Goal: Task Accomplishment & Management: Manage account settings

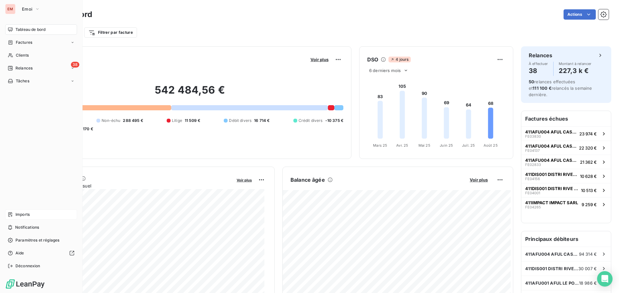
click at [27, 213] on span "Imports" at bounding box center [22, 215] width 14 height 6
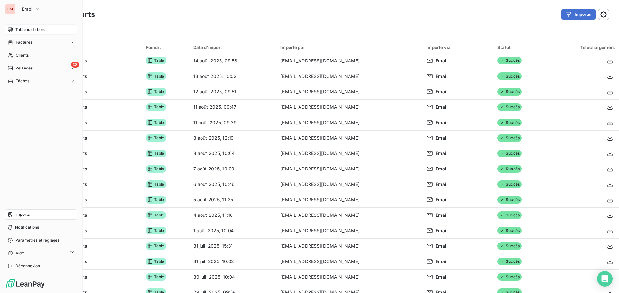
click at [11, 29] on icon at bounding box center [10, 29] width 5 height 5
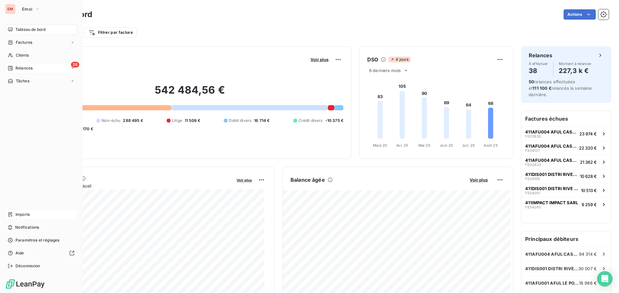
click at [8, 65] on div "Relances" at bounding box center [20, 68] width 25 height 6
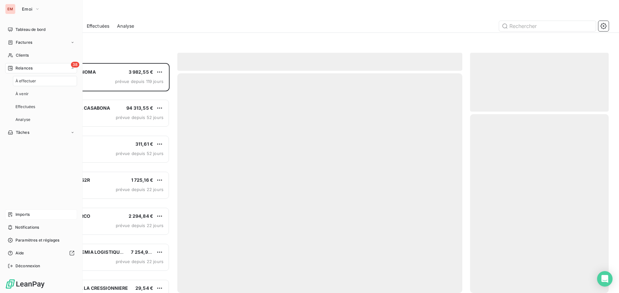
scroll to position [225, 134]
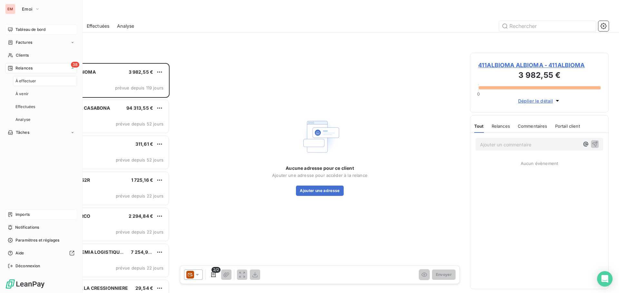
click at [27, 27] on span "Tableau de bord" at bounding box center [30, 30] width 30 height 6
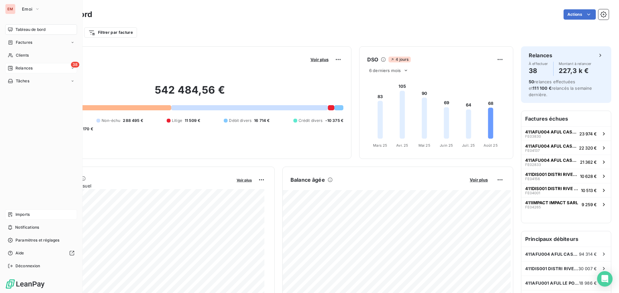
click at [13, 66] on div "Relances" at bounding box center [20, 68] width 25 height 6
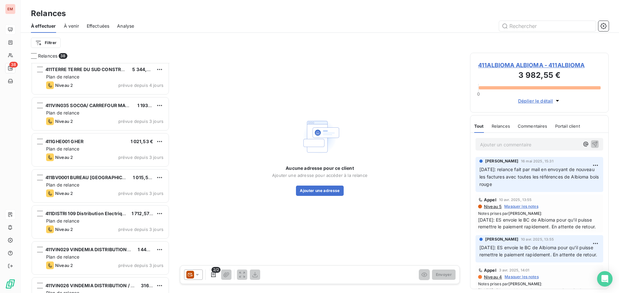
scroll to position [773, 0]
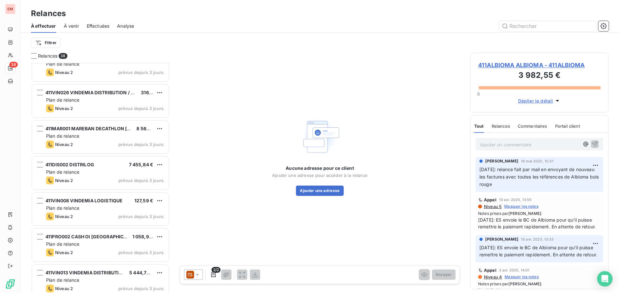
click at [102, 22] on div "Effectuées" at bounding box center [98, 26] width 23 height 14
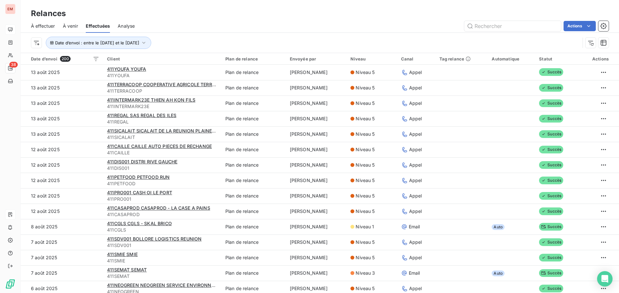
click at [39, 22] on div "À effectuer" at bounding box center [43, 26] width 24 height 14
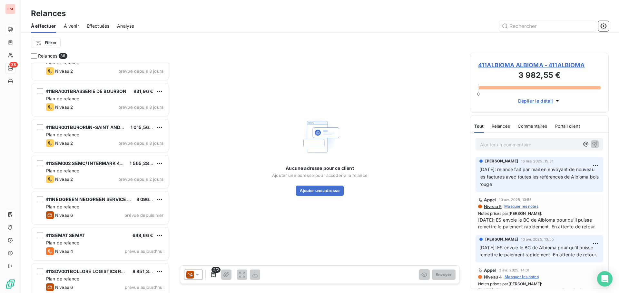
scroll to position [1141, 0]
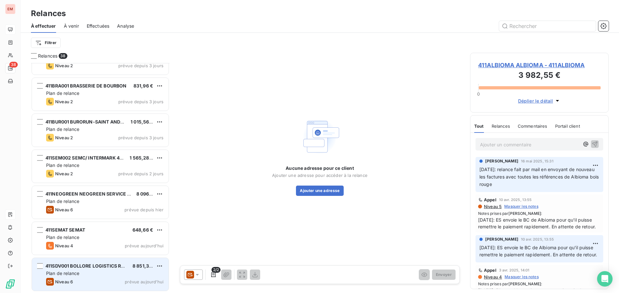
click at [95, 272] on div "Plan de relance" at bounding box center [104, 274] width 117 height 6
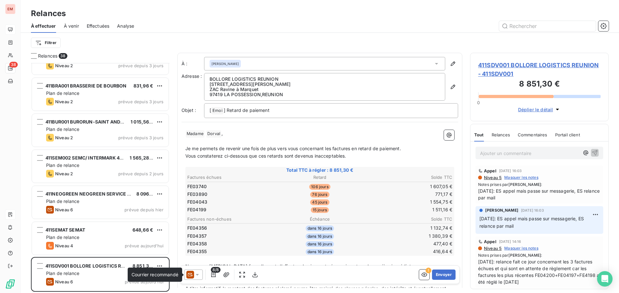
click at [192, 275] on icon at bounding box center [190, 275] width 8 height 8
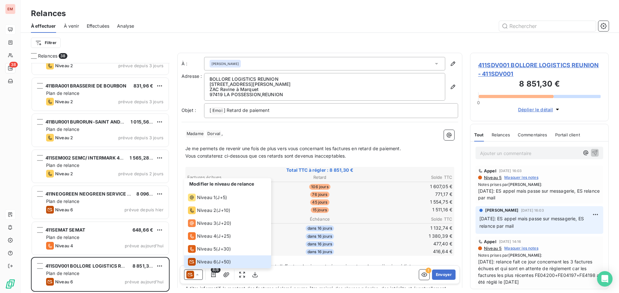
click at [250, 126] on div "﻿ Madame ﻿ Dorval ﻿ , ﻿ Je me permets de revenir une fois de plus vers vous con…" at bounding box center [319, 233] width 276 height 215
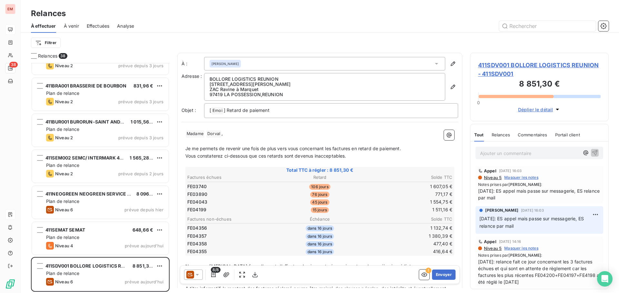
drag, startPoint x: 487, startPoint y: 158, endPoint x: 491, endPoint y: 156, distance: 4.5
click at [487, 158] on div "Ajouter un commentaire ﻿" at bounding box center [539, 153] width 128 height 13
click at [492, 156] on p "Ajouter un commentaire ﻿" at bounding box center [529, 153] width 99 height 8
click at [538, 154] on p "Ajouter un commentaire ﻿" at bounding box center [529, 153] width 99 height 8
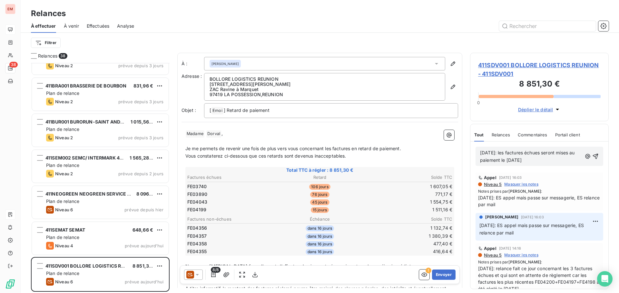
drag, startPoint x: 556, startPoint y: 162, endPoint x: 475, endPoint y: 153, distance: 81.3
click at [475, 153] on div "14/08/2025: les factures échues seront mises au paiement le 21/08/2025" at bounding box center [539, 157] width 138 height 30
copy span "14/08/2025: les factures échues seront mises au paiement le 21/08/2025"
click at [592, 155] on icon "button" at bounding box center [595, 156] width 6 height 6
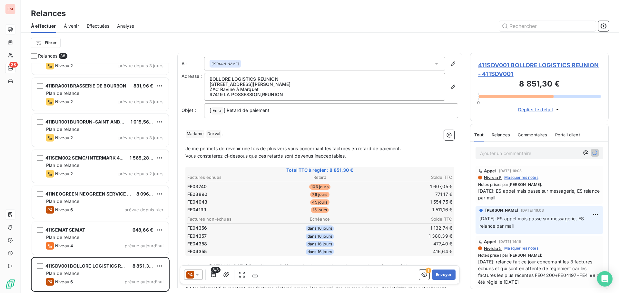
click at [196, 274] on icon at bounding box center [197, 275] width 6 height 6
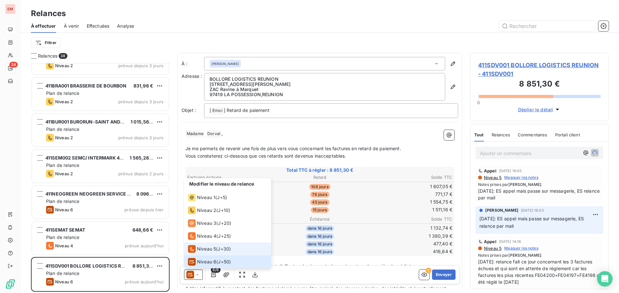
click at [199, 251] on span "Niveau 5" at bounding box center [206, 249] width 19 height 6
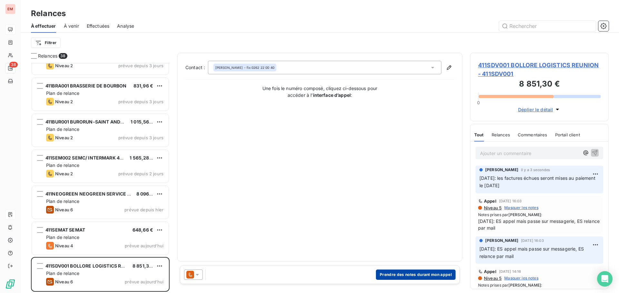
click at [384, 272] on button "Prendre des notes durant mon appel" at bounding box center [416, 275] width 80 height 10
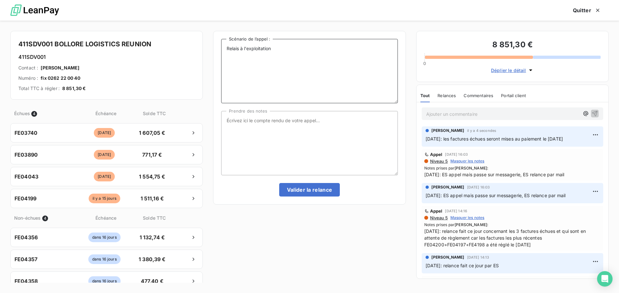
click at [285, 61] on textarea "Relais à l'exploitation" at bounding box center [309, 71] width 176 height 64
paste textarea "14/08/2025: les factures échues seront mises au paiement le 21/08/2025"
type textarea "Relais à l'exploitation 14/08/2025: les factures échues seront mises au paiemen…"
click at [276, 122] on textarea "Prendre des notes" at bounding box center [309, 143] width 176 height 64
paste textarea "14/08/2025: les factures échues seront mises au paiement le 21/08/2025"
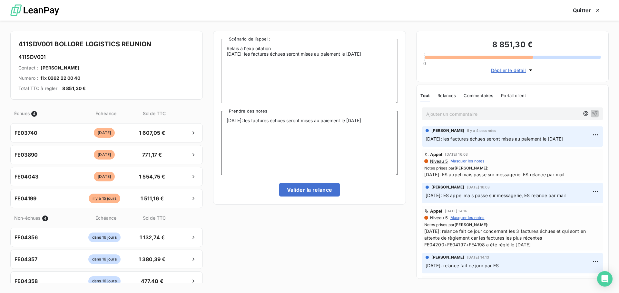
type textarea "14/08/2025: les factures échues seront mises au paiement le 21/08/2025"
click at [385, 53] on textarea "Relais à l'exploitation 14/08/2025: les factures échues seront mises au paiemen…" at bounding box center [309, 71] width 176 height 64
click at [230, 61] on textarea "Relais à l'exploitation 14/08/2025: les factures échues seront mises au paiemen…" at bounding box center [309, 71] width 176 height 64
drag, startPoint x: 259, startPoint y: 73, endPoint x: 290, endPoint y: 70, distance: 31.2
click at [265, 74] on textarea "Relais à l'exploitation 14/08/2025: les factures échues seront mises au paiemen…" at bounding box center [309, 71] width 176 height 64
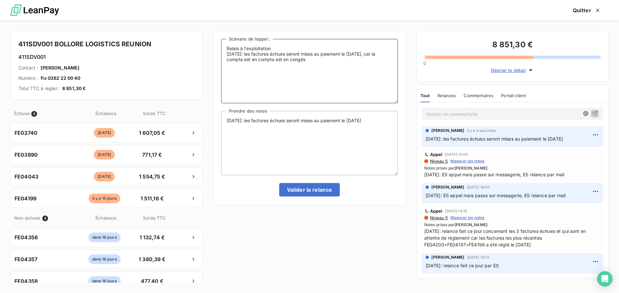
click at [315, 60] on textarea "Relais à l'exploitation 14/08/2025: les factures échues seront mises au paiemen…" at bounding box center [309, 71] width 176 height 64
drag, startPoint x: 318, startPoint y: 59, endPoint x: 221, endPoint y: 54, distance: 96.5
click at [221, 54] on textarea "Relais à l'exploitation 14/08/2025: les factures échues seront mises au paiemen…" at bounding box center [309, 71] width 176 height 64
type textarea "Relais à l'exploitation 14/08/2025: les factures échues seront mises au paiemen…"
click at [401, 132] on div "Relais à l'exploitation 14/08/2025: les factures échues seront mises au paiemen…" at bounding box center [309, 118] width 192 height 174
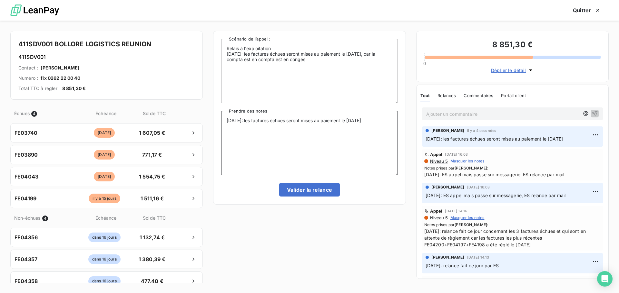
click at [386, 126] on textarea "14/08/2025: les factures échues seront mises au paiement le 21/08/2025" at bounding box center [309, 143] width 176 height 64
drag, startPoint x: 387, startPoint y: 120, endPoint x: 223, endPoint y: 127, distance: 164.1
click at [223, 127] on textarea "14/08/2025: les factures échues seront mises au paiement le 21/08/2025" at bounding box center [309, 143] width 176 height 64
paste textarea ", car la compta est en compta est en congés"
click at [309, 153] on textarea "14/08/2025: les factures échues seront mises au paiement le 21/08/2025, car la …" at bounding box center [309, 143] width 176 height 64
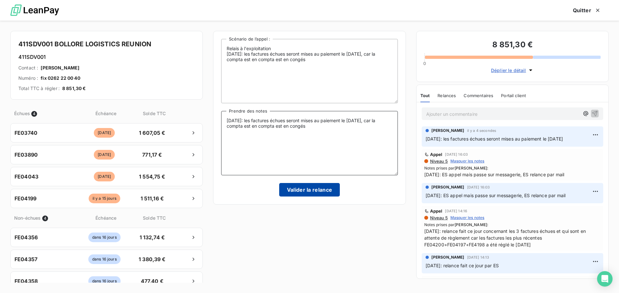
type textarea "14/08/2025: les factures échues seront mises au paiement le 21/08/2025, car la …"
click at [305, 185] on button "Valider la relance" at bounding box center [309, 190] width 61 height 14
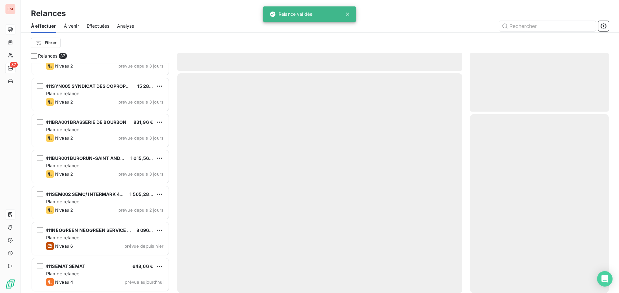
scroll to position [1105, 0]
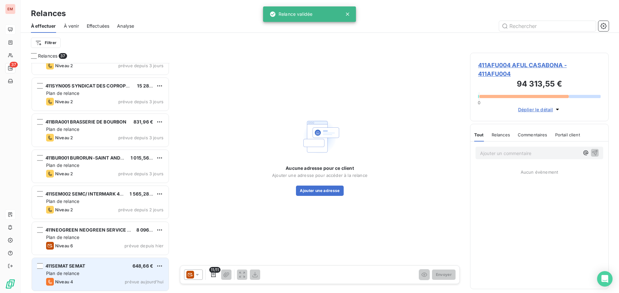
click at [75, 272] on span "Plan de relance" at bounding box center [62, 273] width 33 height 5
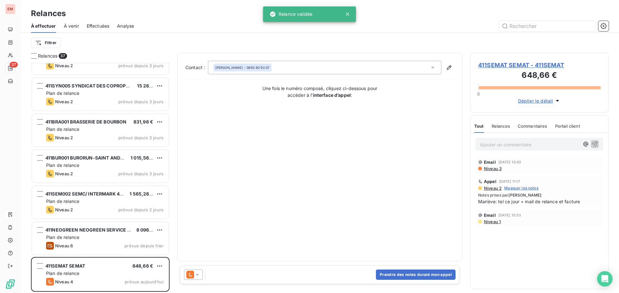
click at [198, 280] on div "Prendre des notes durant mon appel" at bounding box center [320, 275] width 280 height 19
click at [196, 273] on icon at bounding box center [197, 275] width 6 height 6
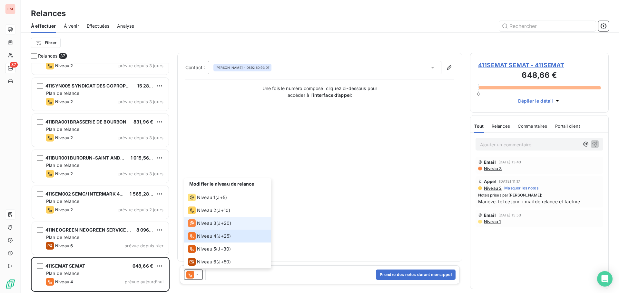
click at [204, 222] on span "Niveau 3" at bounding box center [206, 223] width 19 height 6
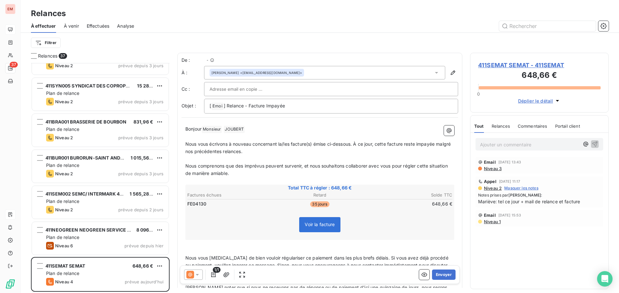
scroll to position [225, 134]
click at [196, 279] on div at bounding box center [193, 275] width 19 height 10
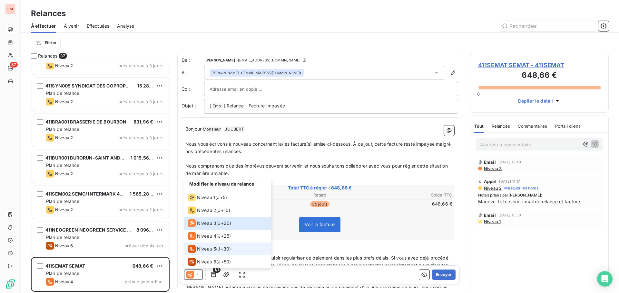
click at [213, 251] on span "Niveau 5" at bounding box center [206, 249] width 19 height 6
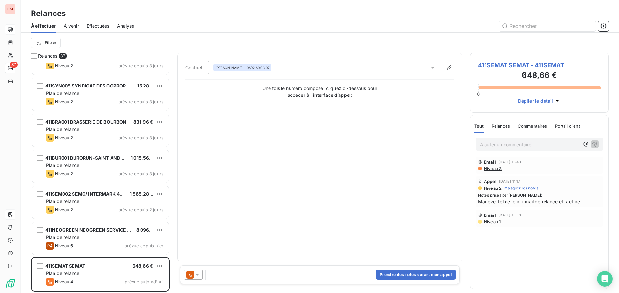
click at [199, 278] on icon at bounding box center [197, 275] width 6 height 6
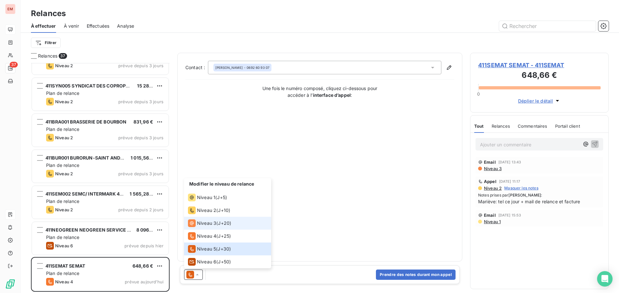
click at [203, 227] on li "Niveau 3 ( J+20 )" at bounding box center [227, 223] width 87 height 13
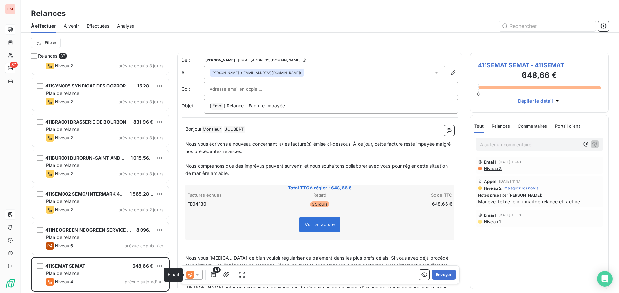
click at [193, 276] on icon at bounding box center [190, 275] width 8 height 8
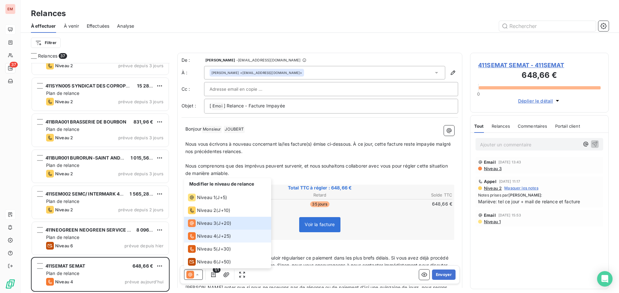
click at [197, 234] on span "Niveau 4" at bounding box center [206, 236] width 19 height 6
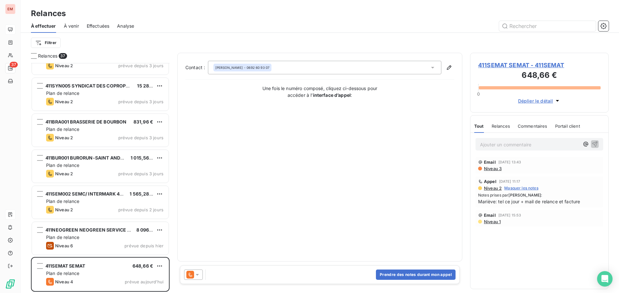
click at [489, 145] on p "Ajouter un commentaire ﻿" at bounding box center [529, 145] width 99 height 8
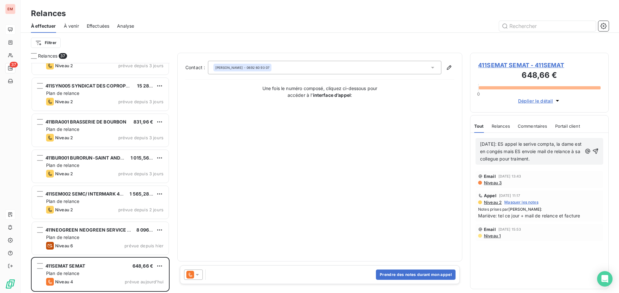
drag, startPoint x: 542, startPoint y: 145, endPoint x: 548, endPoint y: 149, distance: 7.6
click at [550, 152] on span "14/08/2025: ES appel le serive compta, la dame est en congés mais ES envoie mai…" at bounding box center [531, 151] width 103 height 20
click at [545, 144] on span "14/08/2025: ES appel le serive compta, la dame est en congés mais ES envoie mai…" at bounding box center [531, 151] width 103 height 20
click at [550, 156] on span "14/08/2025: ES appel le service compta, la dame est en congés mais ES envoie ma…" at bounding box center [531, 151] width 103 height 20
click at [502, 157] on span "14/08/2025: ES appel le service compta, la dame est en congés mais ES envoie ma…" at bounding box center [531, 151] width 103 height 20
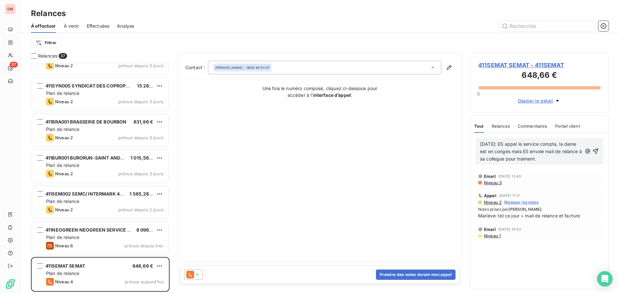
click at [554, 156] on span "14/08/2025: ES appel le service compta, la dame est en congés mais ES envoie ma…" at bounding box center [531, 151] width 103 height 20
click at [562, 159] on p "14/08/2025: ES appel le service compta, la dame est en congés mais ES envoie ma…" at bounding box center [531, 152] width 102 height 22
click at [571, 158] on p "14/08/2025: ES appel le service compta, la dame est en congés mais ES envoie ma…" at bounding box center [531, 152] width 102 height 22
drag, startPoint x: 544, startPoint y: 158, endPoint x: 562, endPoint y: 158, distance: 17.7
click at [562, 158] on p "14/08/2025: ES appel le service compta, la dame est en congés mais ES envoie ma…" at bounding box center [531, 152] width 102 height 22
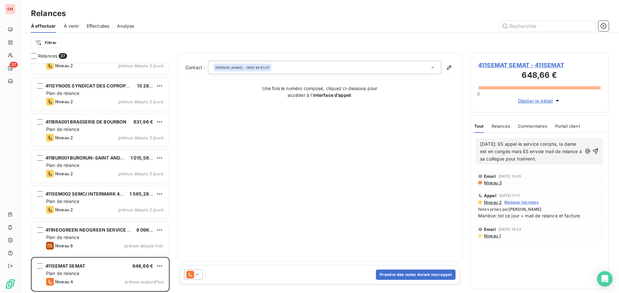
click at [557, 159] on span "14/08/2025: ES appel le service compta, la dame est en congés mais ES envoie ma…" at bounding box center [531, 151] width 103 height 20
click at [578, 158] on p "14/08/2025: ES appel le service compta, la dame est en congés mais ES envoie ma…" at bounding box center [531, 152] width 102 height 22
drag, startPoint x: 573, startPoint y: 159, endPoint x: 472, endPoint y: 141, distance: 103.2
click at [472, 141] on div "14/08/2025: ES appel le service compta, la dame est en congés mais ES envoie ma…" at bounding box center [539, 151] width 138 height 37
copy span "14/08/2025: ES appel le service compta, la dame est en congés mais ES envoie ma…"
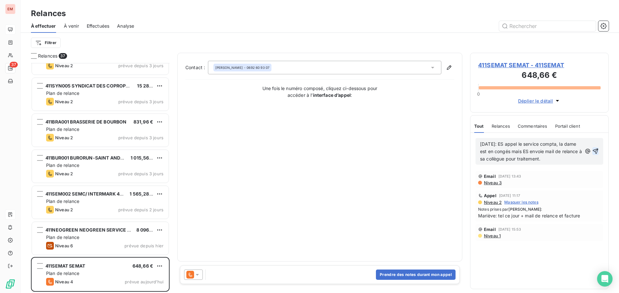
click at [595, 154] on icon "button" at bounding box center [595, 151] width 6 height 6
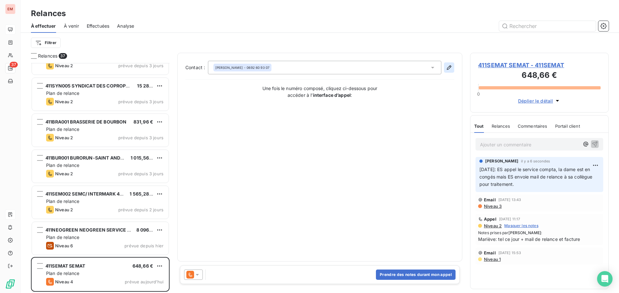
click at [447, 67] on icon "button" at bounding box center [449, 67] width 6 height 6
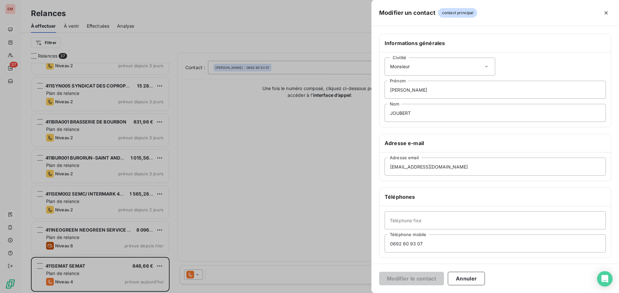
click at [234, 184] on div at bounding box center [309, 146] width 619 height 293
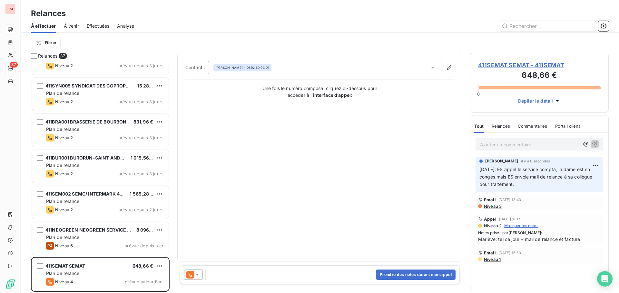
click at [391, 270] on div "Prendre des notes durant mon appel" at bounding box center [320, 275] width 280 height 19
click at [389, 278] on button "Prendre des notes durant mon appel" at bounding box center [416, 275] width 80 height 10
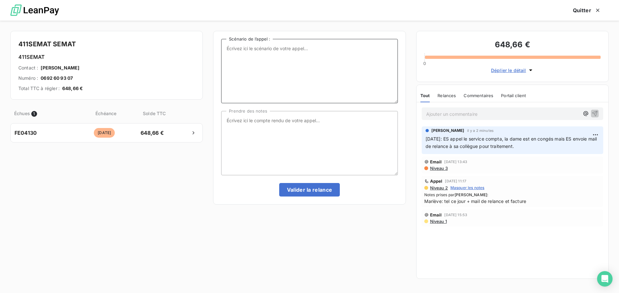
click at [272, 45] on textarea "Scénario de l’appel :" at bounding box center [309, 71] width 176 height 64
paste textarea "anita.merlolebeau@pico-oi.fr"
type textarea "anita.merlolebeau@pico-oi.fr"
drag, startPoint x: 293, startPoint y: 51, endPoint x: 213, endPoint y: 52, distance: 80.2
click at [213, 52] on div "anita.merlolebeau@pico-oi.fr Scénario de l’appel : Prendre des notes Valider la…" at bounding box center [309, 118] width 192 height 174
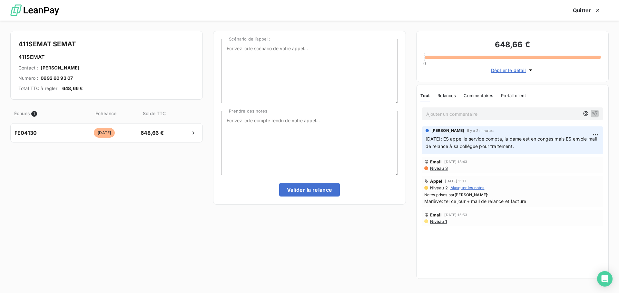
drag, startPoint x: 525, startPoint y: 144, endPoint x: 417, endPoint y: 135, distance: 108.3
click at [417, 135] on div "Jean Mary LACOUTURE il y a 2 minutes 14/08/2025: ES appel le service compta, la…" at bounding box center [512, 140] width 192 height 30
copy span "14/08/2025: ES appel le service compta, la dame est en congés mais ES envoie ma…"
click at [221, 51] on textarea "Scénario de l’appel :" at bounding box center [309, 71] width 176 height 64
paste textarea "14/08/2025: ES appel le service compta, la dame est en congés mais ES envoie ma…"
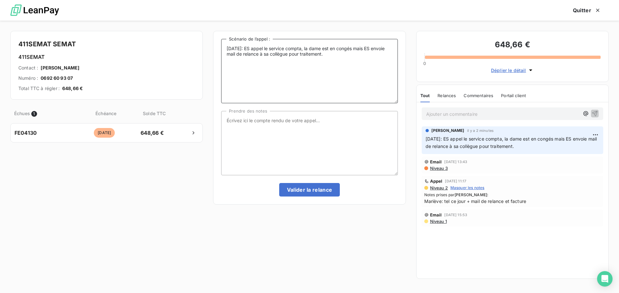
type textarea "14/08/2025: ES appel le service compta, la dame est en congés mais ES envoie ma…"
click at [253, 107] on div "14/08/2025: ES appel le service compta, la dame est en congés mais ES envoie ma…" at bounding box center [309, 118] width 176 height 158
click at [258, 133] on textarea "Prendre des notes" at bounding box center [309, 143] width 176 height 64
paste textarea "14/08/2025: ES appel le service compta, la dame est en congés mais ES envoie ma…"
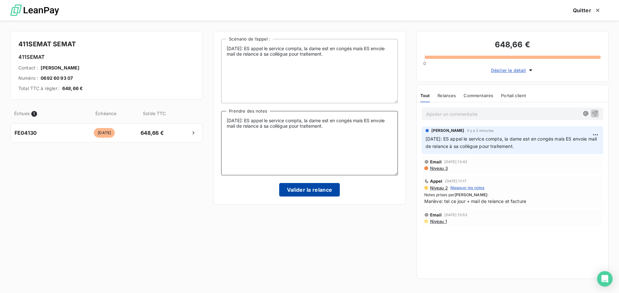
type textarea "14/08/2025: ES appel le service compta, la dame est en congés mais ES envoie ma…"
click at [287, 185] on button "Valider la relance" at bounding box center [309, 190] width 61 height 14
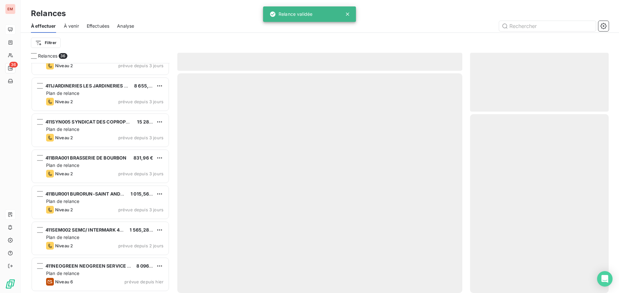
scroll to position [1069, 0]
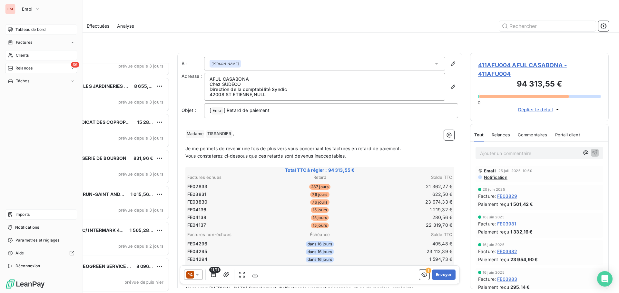
click at [32, 58] on div "Clients" at bounding box center [41, 55] width 72 height 10
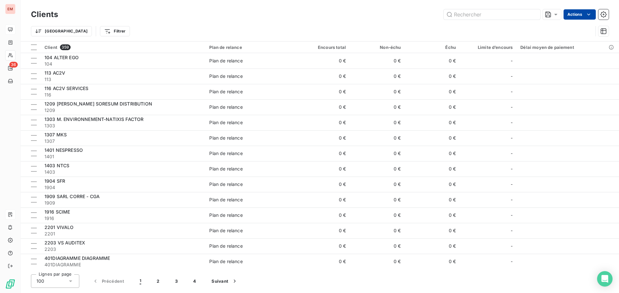
click at [580, 13] on html "EM 36 Clients Actions Trier Filtrer Client 359 Plan de relance Encours total No…" at bounding box center [309, 146] width 619 height 293
click at [570, 16] on html "EM 36 Clients Actions Trier Filtrer Client 359 Plan de relance Encours total No…" at bounding box center [309, 146] width 619 height 293
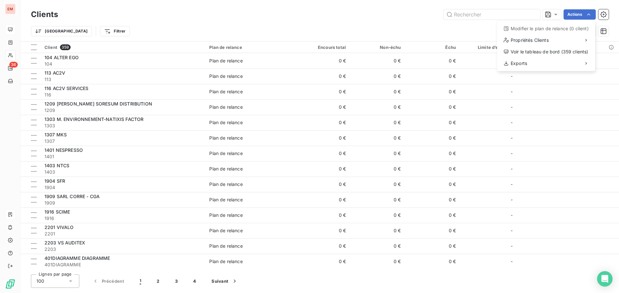
click at [568, 16] on html "EM 36 Clients Actions Modifier le plan de relance (0 client) Propriétés Clients…" at bounding box center [309, 146] width 619 height 293
click at [567, 16] on html "EM 36 Clients Actions Trier Filtrer Client 359 Plan de relance Encours total No…" at bounding box center [309, 146] width 619 height 293
click at [528, 56] on div "Voir le tableau de bord (359 clients)" at bounding box center [545, 52] width 93 height 10
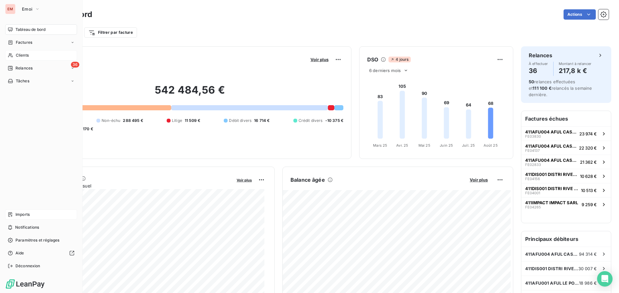
click at [23, 56] on span "Clients" at bounding box center [22, 56] width 13 height 6
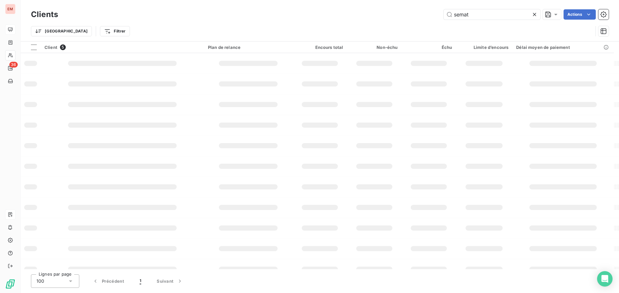
type input "semat"
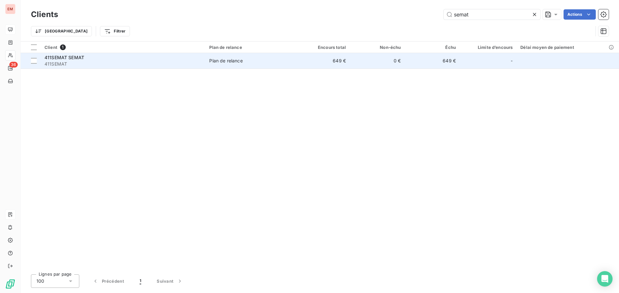
click at [166, 61] on span "411SEMAT" at bounding box center [122, 64] width 157 height 6
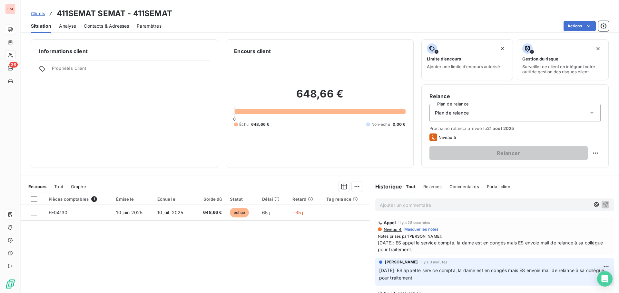
click at [113, 26] on span "Contacts & Adresses" at bounding box center [106, 26] width 45 height 6
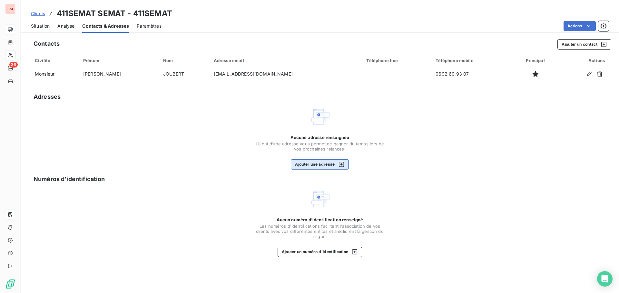
click at [324, 166] on button "Ajouter une adresse" at bounding box center [320, 164] width 58 height 10
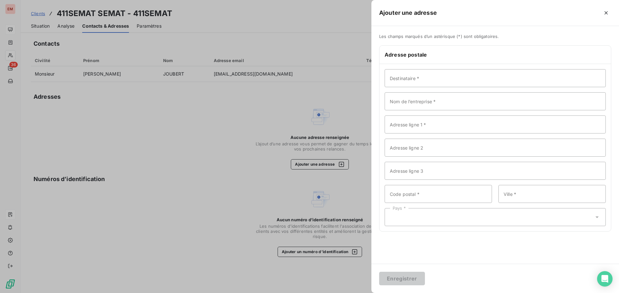
click at [253, 119] on div at bounding box center [309, 146] width 619 height 293
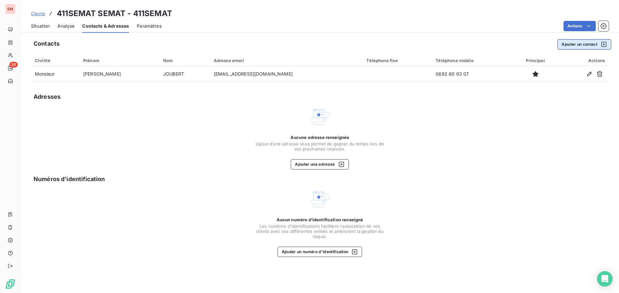
click at [578, 45] on button "Ajouter un contact" at bounding box center [584, 44] width 54 height 10
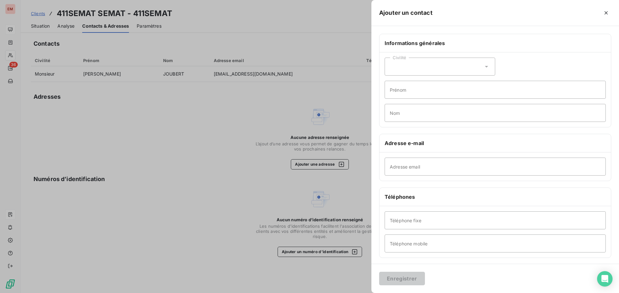
click at [462, 65] on div "Civilité" at bounding box center [439, 67] width 110 height 18
click at [409, 85] on span "Madame" at bounding box center [405, 83] width 17 height 6
click at [407, 89] on input "Prénom" at bounding box center [494, 90] width 221 height 18
click at [406, 87] on input "Prénom" at bounding box center [494, 90] width 221 height 18
paste input "Anita"
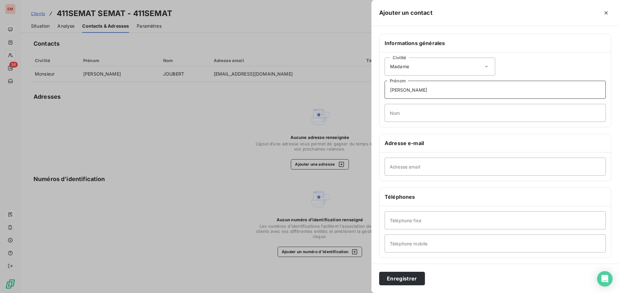
type input "Anita"
drag, startPoint x: 403, startPoint y: 107, endPoint x: 401, endPoint y: 110, distance: 3.4
click at [402, 108] on input "Nom" at bounding box center [494, 113] width 221 height 18
click at [423, 117] on input "Nom" at bounding box center [494, 113] width 221 height 18
paste input "MERLO LEBEAU"
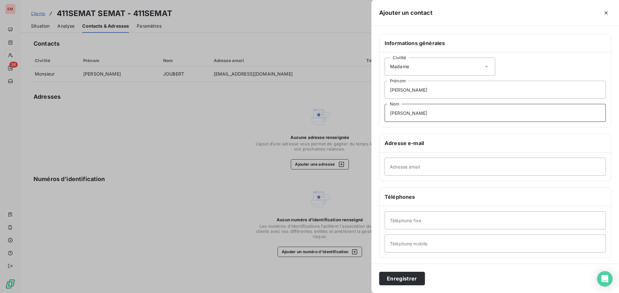
type input "MERLO LEBEAU"
drag, startPoint x: 411, startPoint y: 162, endPoint x: 402, endPoint y: 161, distance: 9.4
click at [411, 162] on input "Adresse email" at bounding box center [494, 167] width 221 height 18
drag, startPoint x: 423, startPoint y: 168, endPoint x: 419, endPoint y: 168, distance: 3.2
click at [422, 168] on input "Adresse email" at bounding box center [494, 167] width 221 height 18
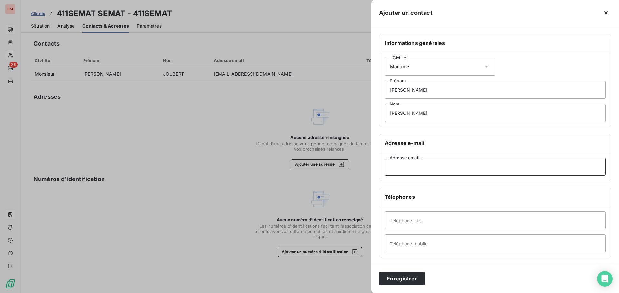
paste input "anita.merlolebeau@pico-oi.fr"
type input "anita.merlolebeau@pico-oi.fr"
click at [410, 277] on button "Enregistrer" at bounding box center [402, 279] width 46 height 14
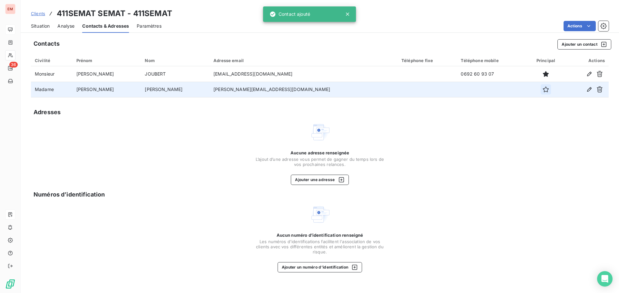
click at [542, 90] on icon "button" at bounding box center [545, 89] width 6 height 6
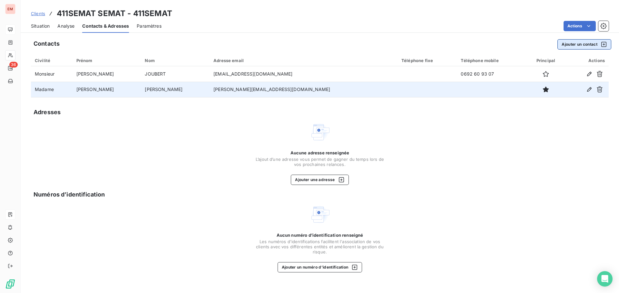
click at [564, 44] on button "Ajouter un contact" at bounding box center [584, 44] width 54 height 10
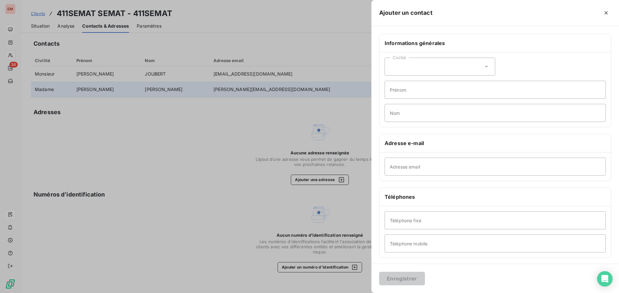
click at [394, 70] on div "Civilité" at bounding box center [439, 67] width 110 height 18
click at [400, 83] on span "Madame" at bounding box center [405, 83] width 17 height 6
click at [402, 110] on input "Nom" at bounding box center [494, 113] width 221 height 18
click at [398, 94] on input "Prénom" at bounding box center [494, 90] width 221 height 18
type input "Sylvie"
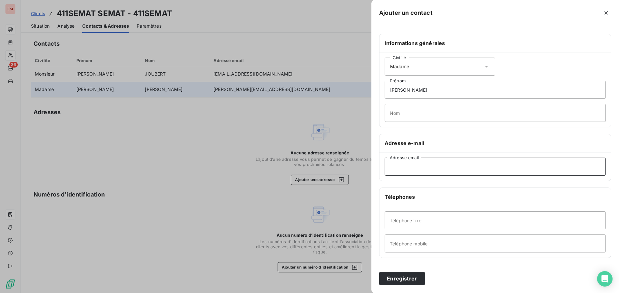
drag, startPoint x: 400, startPoint y: 158, endPoint x: 400, endPoint y: 164, distance: 6.1
click at [400, 158] on input "Adresse email" at bounding box center [494, 167] width 221 height 18
click at [448, 168] on input "Adresse email" at bounding box center [494, 167] width 221 height 18
paste input "semat@semat.re"
type input "semat@semat.re"
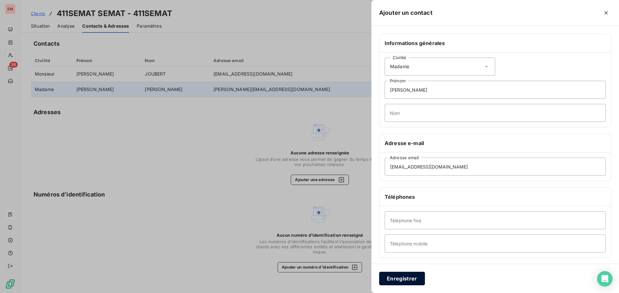
click at [407, 279] on button "Enregistrer" at bounding box center [402, 279] width 46 height 14
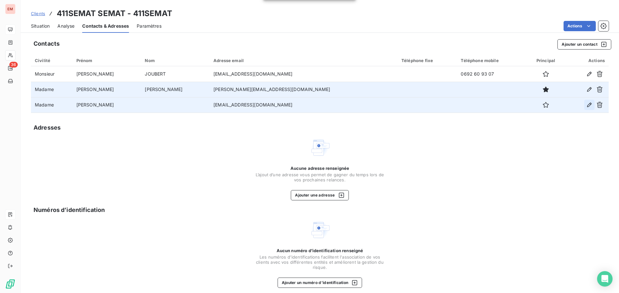
click at [586, 104] on icon "button" at bounding box center [589, 105] width 6 height 6
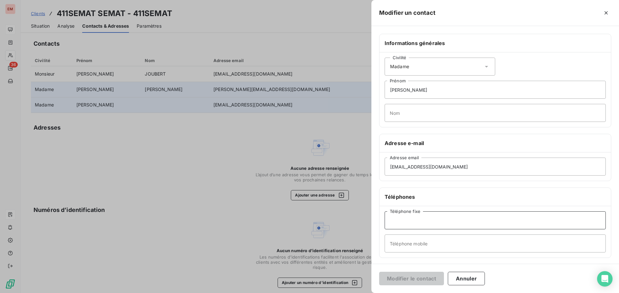
click at [432, 220] on input "Téléphone fixe" at bounding box center [494, 221] width 221 height 18
click at [424, 249] on input "Téléphone mobile" at bounding box center [494, 244] width 221 height 18
type input "0692332424"
click at [416, 280] on button "Modifier le contact" at bounding box center [411, 279] width 65 height 14
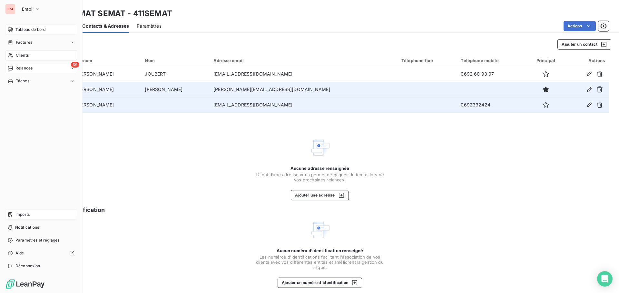
click at [20, 70] on span "Relances" at bounding box center [23, 68] width 17 height 6
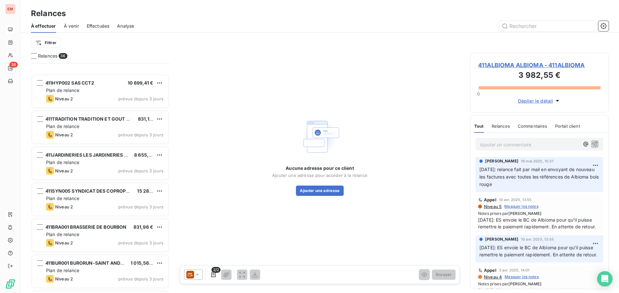
scroll to position [1069, 0]
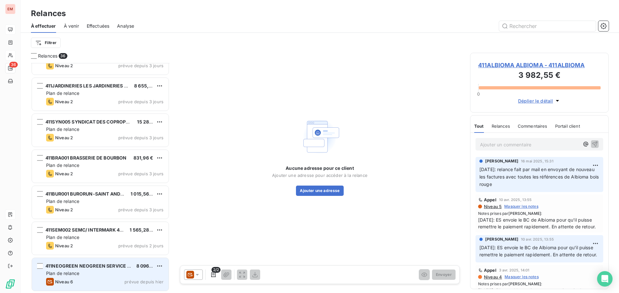
click at [92, 273] on div "Plan de relance" at bounding box center [104, 274] width 117 height 6
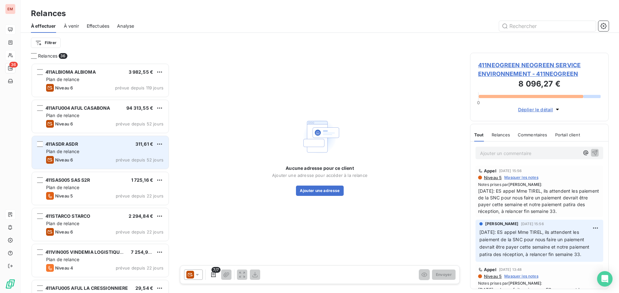
click at [72, 141] on div "411ASDR ASDR" at bounding box center [61, 144] width 33 height 6
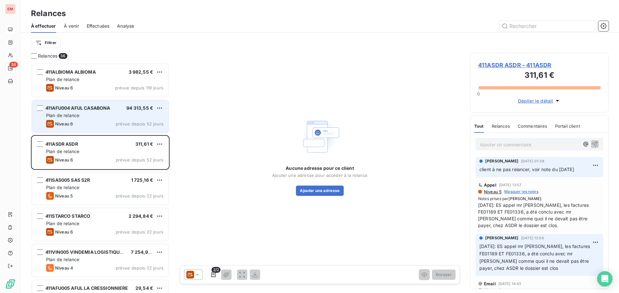
click at [79, 126] on div "Niveau 6 prévue depuis 52 jours" at bounding box center [104, 124] width 117 height 8
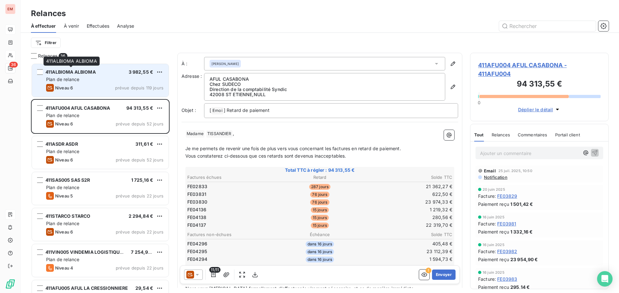
click at [72, 72] on span "411ALBIOMA ALBIOMA" at bounding box center [70, 71] width 50 height 5
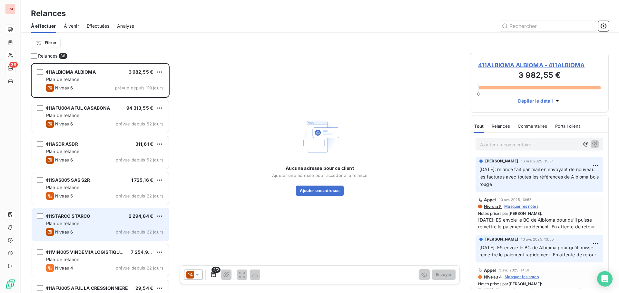
click at [79, 221] on div "Plan de relance" at bounding box center [104, 224] width 117 height 6
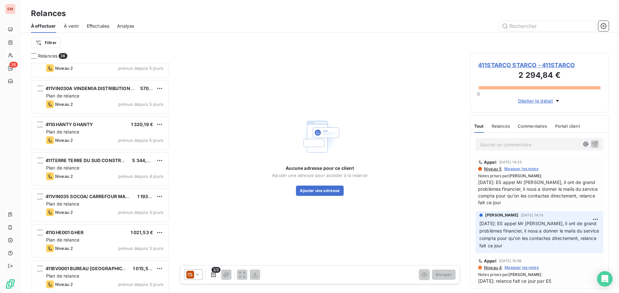
scroll to position [328, 0]
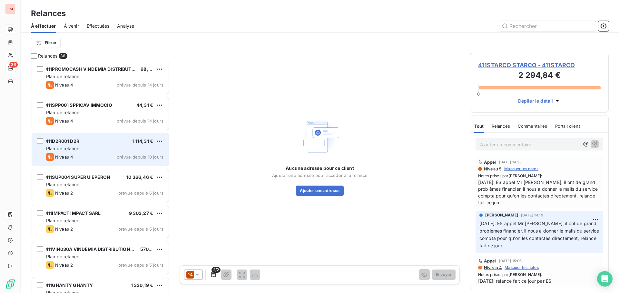
click at [86, 153] on div "411D2R001 D2R 1 114,31 € Plan de relance Niveau 4 prévue depuis 10 jours" at bounding box center [100, 149] width 137 height 33
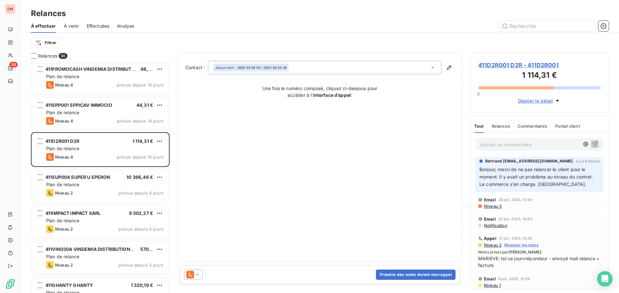
click at [496, 145] on p "Ajouter un commentaire ﻿" at bounding box center [529, 145] width 99 height 8
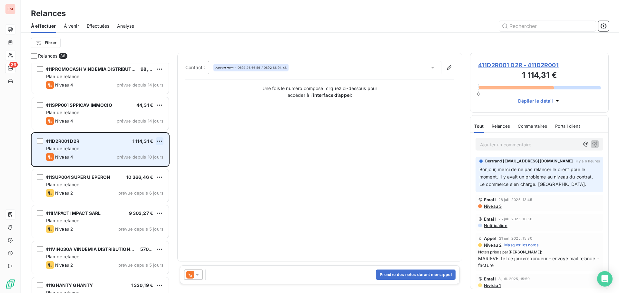
click at [162, 140] on html "EM 36 Relances À effectuer À venir Effectuées Analyse Filtrer Relances 36 411AL…" at bounding box center [309, 146] width 619 height 293
click at [126, 165] on div "Passer cette action" at bounding box center [132, 166] width 58 height 10
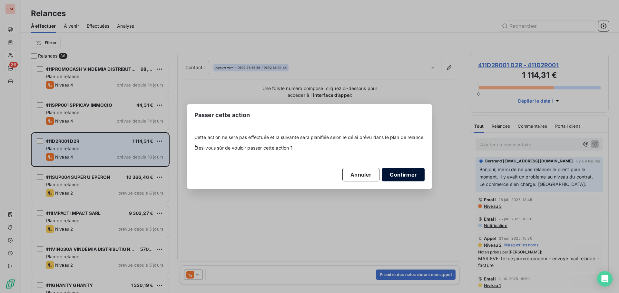
click at [403, 177] on button "Confirmer" at bounding box center [403, 175] width 43 height 14
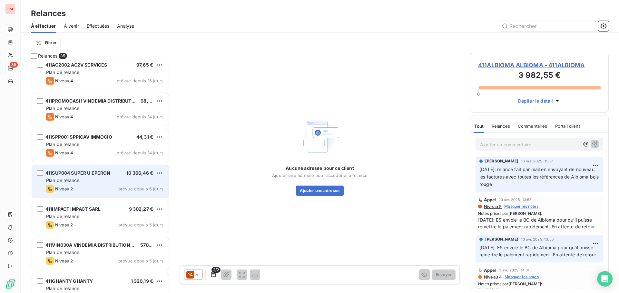
scroll to position [296, 0]
click at [90, 141] on div "411SPP001 SPPICAV IMMOCIO 44,31 € Plan de relance Niveau 4 prévue depuis 14 jou…" at bounding box center [100, 145] width 137 height 33
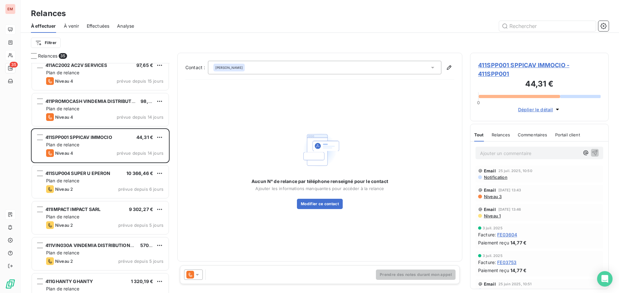
click at [195, 272] on div at bounding box center [193, 275] width 19 height 10
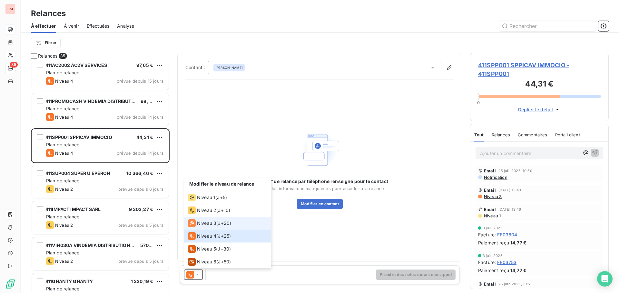
click at [213, 224] on span "Niveau 3" at bounding box center [206, 223] width 19 height 6
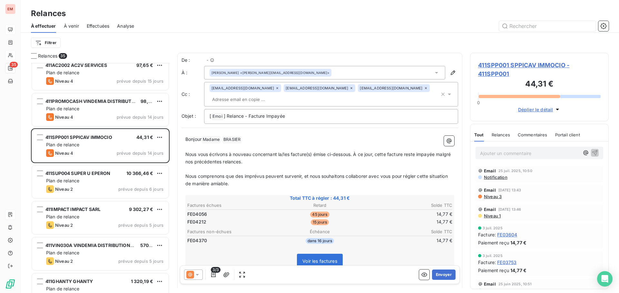
scroll to position [225, 134]
drag, startPoint x: 291, startPoint y: 114, endPoint x: 293, endPoint y: 118, distance: 3.8
click at [291, 115] on p "[ Emoi ﻿ ] Relance - Facture Impayée" at bounding box center [330, 117] width 243 height 8
drag, startPoint x: 294, startPoint y: 121, endPoint x: 237, endPoint y: 122, distance: 56.4
click at [237, 122] on div "[ Emoi ﻿ ] Relance - Facture Impayée" at bounding box center [331, 116] width 254 height 15
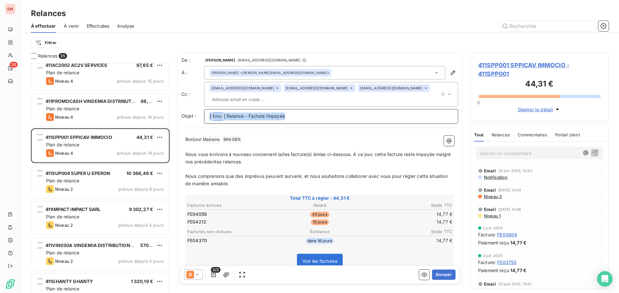
drag, startPoint x: 295, startPoint y: 114, endPoint x: 185, endPoint y: 119, distance: 109.6
click at [185, 119] on div "Objet : [ Emoi ﻿ ] Relance - Facture Impayée" at bounding box center [319, 116] width 276 height 15
copy p "[ Emoi ﻿ ] Relance - Facture Impayée"
click at [294, 117] on p "[ Emoi ﻿ ] Relance - Facture Impayée" at bounding box center [330, 117] width 243 height 8
drag, startPoint x: 271, startPoint y: 116, endPoint x: 224, endPoint y: 111, distance: 47.3
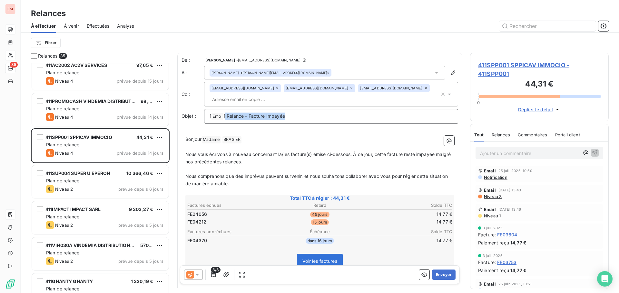
click at [224, 111] on div "[ Emoi ﻿ ] Relance - Facture Impayée" at bounding box center [331, 116] width 254 height 15
copy span "Relance - Facture Impayée"
drag, startPoint x: 212, startPoint y: 174, endPoint x: 227, endPoint y: 190, distance: 22.4
click at [212, 174] on span "Nous comprenons que des imprévus peuvent survenir, et nous souhaitons collabore…" at bounding box center [317, 180] width 264 height 13
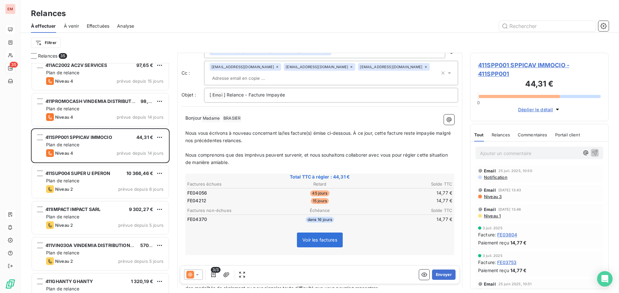
scroll to position [33, 0]
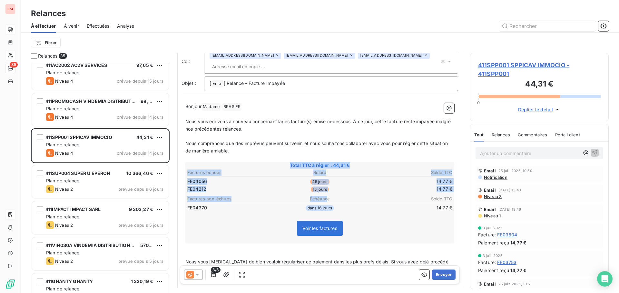
drag, startPoint x: 286, startPoint y: 162, endPoint x: 313, endPoint y: 191, distance: 39.0
click at [325, 197] on div "Total TTC à régler : 44,31 € Factures échues Retard Solde TTC FE04056 45 jours …" at bounding box center [319, 203] width 269 height 82
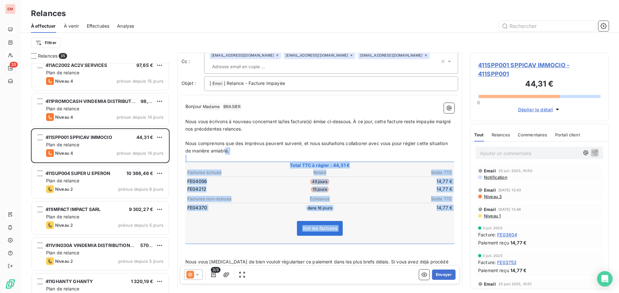
drag, startPoint x: 246, startPoint y: 151, endPoint x: 302, endPoint y: 234, distance: 100.2
click at [309, 247] on div "Bonjour Madame ﻿ BRASIER ﻿ ﻿ ﻿ Nous vous écrivons à nouveau concernant la/les f…" at bounding box center [319, 247] width 269 height 288
copy div "e. ﻿ Total TTC à régler : 44,31 € Factures échues Retard Solde TTC FE04056 45 j…"
drag, startPoint x: 241, startPoint y: 128, endPoint x: 239, endPoint y: 120, distance: 8.5
click at [239, 125] on p "Nous vous écrivons à nouveau concernant la/les facture(s) émise ci-dessous. À c…" at bounding box center [319, 125] width 269 height 15
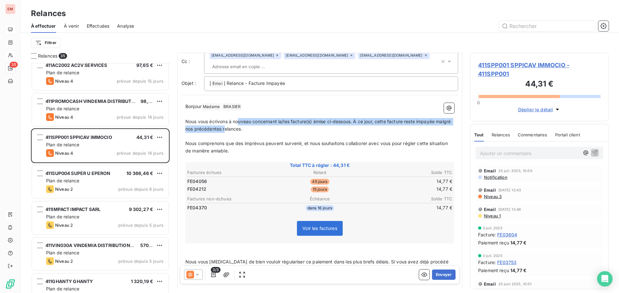
click at [236, 130] on span "Nous vous écrivons à nouveau concernant la/les facture(s) émise ci-dessous. À c…" at bounding box center [318, 125] width 266 height 13
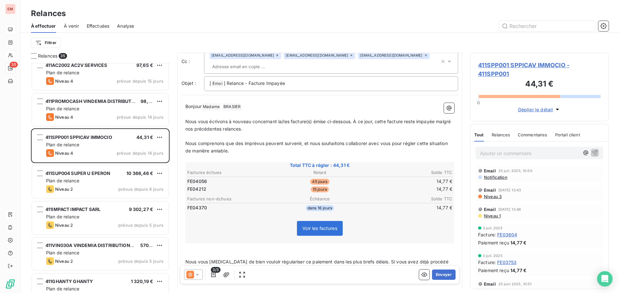
click at [197, 276] on icon at bounding box center [197, 275] width 6 height 6
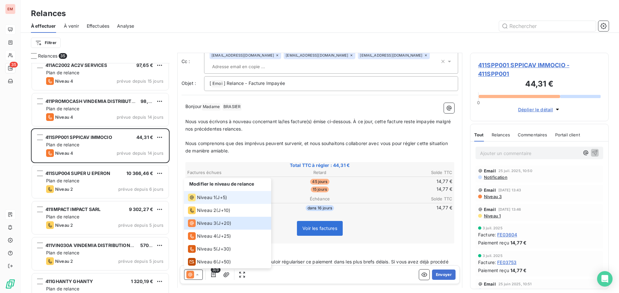
click at [206, 201] on div "Niveau 1" at bounding box center [201, 198] width 27 height 8
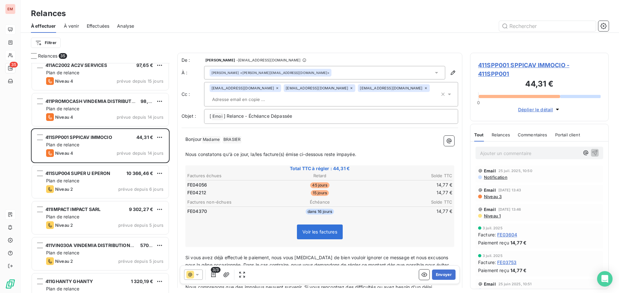
click at [218, 157] on span "Nous constatons qu'à ce jour, la/les facture(s) émise ci-dessous reste impayée." at bounding box center [270, 154] width 171 height 5
drag, startPoint x: 367, startPoint y: 154, endPoint x: 186, endPoint y: 153, distance: 181.7
click at [186, 153] on p "Nous constatons qu'à ce jour, la/les facture(s) émise ci-dessous reste impayée." at bounding box center [319, 154] width 269 height 7
copy span "Nous constatons qu'à ce jour, la/les facture(s) émise ci-dessous reste impayée."
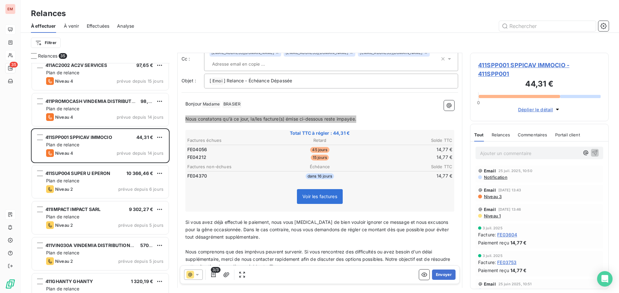
scroll to position [0, 0]
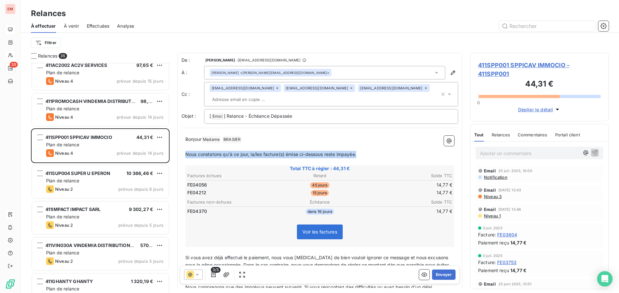
drag, startPoint x: 293, startPoint y: 74, endPoint x: 298, endPoint y: 74, distance: 5.2
click at [293, 74] on div "Audrey BRASIER <audrey.brasier@sudeco-property.fr>" at bounding box center [270, 73] width 118 height 5
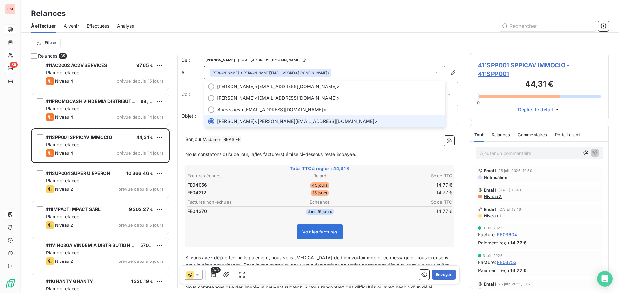
drag, startPoint x: 339, startPoint y: 120, endPoint x: 331, endPoint y: 123, distance: 8.9
click at [331, 123] on span "Audrey BRASIER <audrey.brasier@sudeco-property.fr>" at bounding box center [329, 121] width 224 height 6
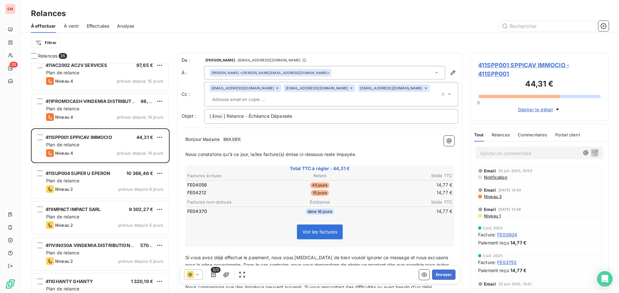
click at [497, 156] on p "Ajouter un commentaire ﻿" at bounding box center [529, 153] width 99 height 8
click at [491, 158] on div "Ajouter un commentaire ﻿" at bounding box center [539, 153] width 128 height 13
click at [488, 151] on p "Ajouter un commentaire ﻿" at bounding box center [529, 153] width 99 height 8
click at [592, 153] on icon "button" at bounding box center [594, 152] width 6 height 6
click at [198, 274] on icon at bounding box center [197, 275] width 6 height 6
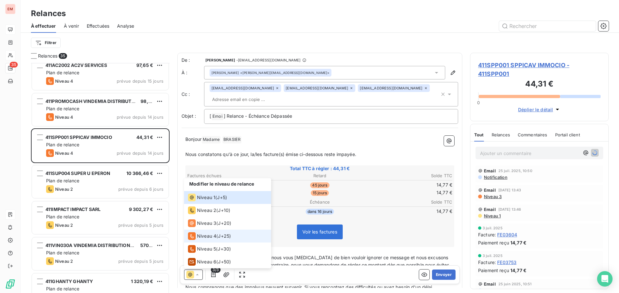
click at [205, 239] on span "Niveau 4" at bounding box center [206, 236] width 19 height 6
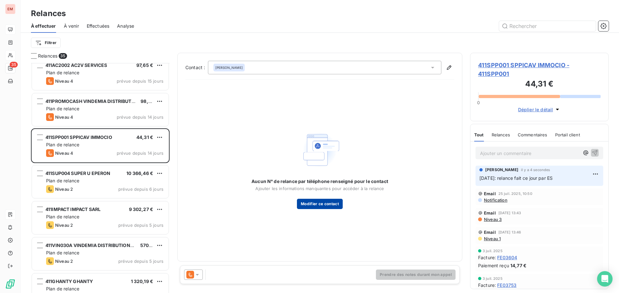
click at [313, 199] on button "Modifier ce contact" at bounding box center [320, 204] width 46 height 10
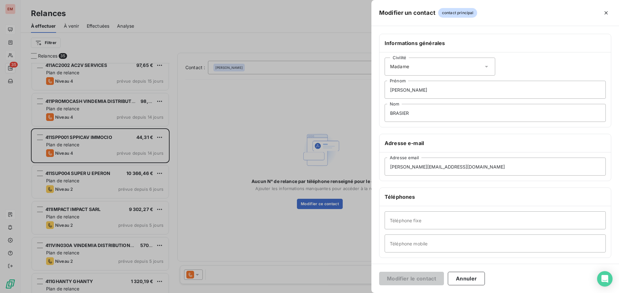
click at [266, 125] on div at bounding box center [309, 146] width 619 height 293
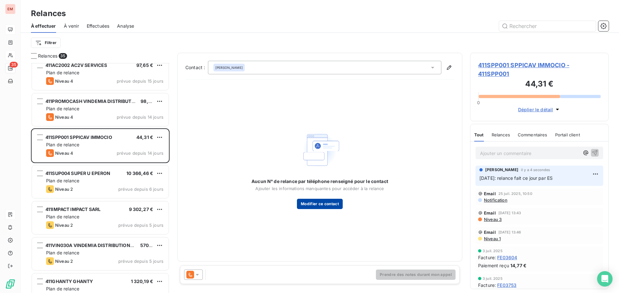
click at [332, 206] on button "Modifier ce contact" at bounding box center [320, 204] width 46 height 10
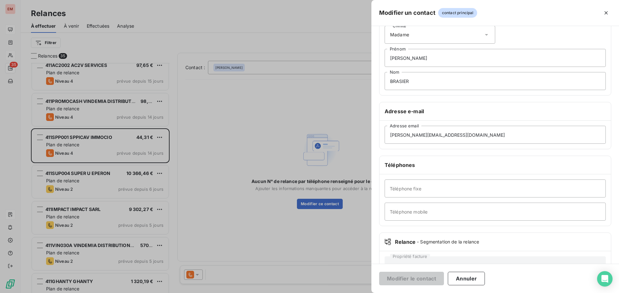
scroll to position [32, 0]
click at [408, 207] on input "Téléphone mobile" at bounding box center [494, 212] width 221 height 18
type input "0693997959"
click at [411, 281] on button "Modifier le contact" at bounding box center [411, 279] width 65 height 14
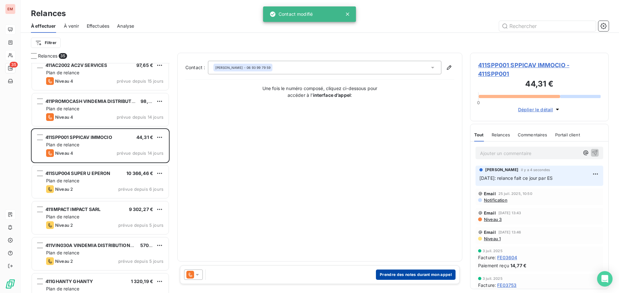
click at [406, 271] on button "Prendre des notes durant mon appel" at bounding box center [416, 275] width 80 height 10
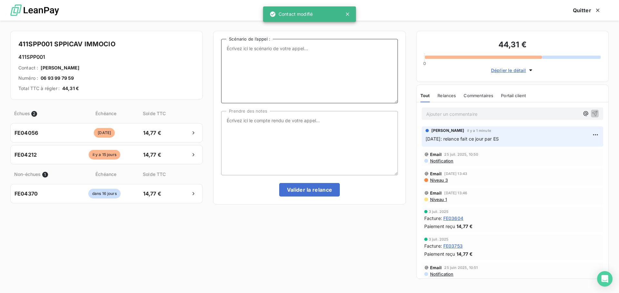
click at [294, 51] on textarea "Scénario de l’appel :" at bounding box center [309, 71] width 176 height 64
drag, startPoint x: 320, startPoint y: 53, endPoint x: 221, endPoint y: 55, distance: 98.6
click at [221, 55] on textarea "14/08/2025: relance fait ce jour par ES" at bounding box center [309, 71] width 176 height 64
type textarea "14/08/2025: relance fait ce jour par ES"
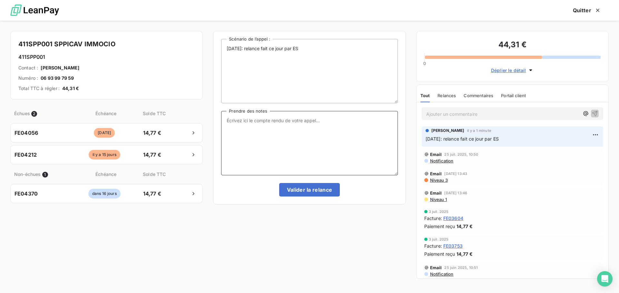
click at [261, 134] on textarea "Prendre des notes" at bounding box center [309, 143] width 176 height 64
paste textarea "14/08/2025: relance fait ce jour par ES"
type textarea "14/08/2025: relance fait ce jour par ES"
click at [318, 194] on button "Valider la relance" at bounding box center [309, 190] width 61 height 14
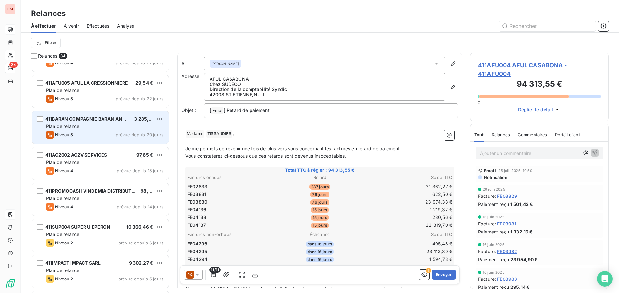
scroll to position [191, 0]
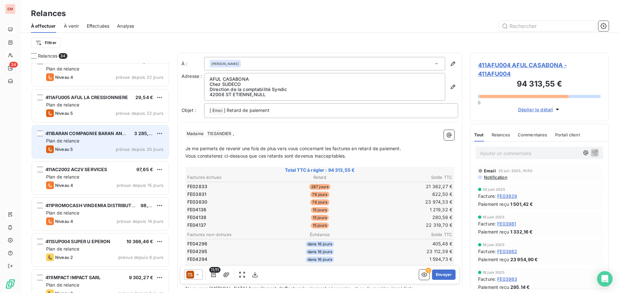
click at [93, 142] on div "Plan de relance" at bounding box center [104, 141] width 117 height 6
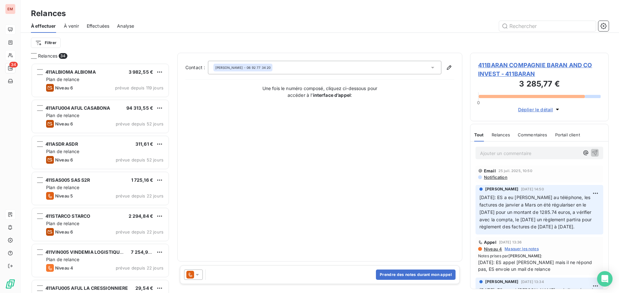
click at [88, 25] on span "Effectuées" at bounding box center [98, 26] width 23 height 6
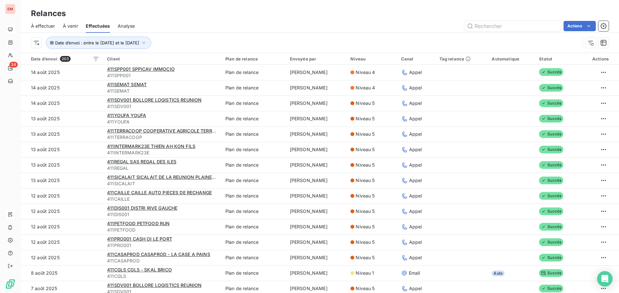
click at [45, 24] on span "À effectuer" at bounding box center [43, 26] width 24 height 6
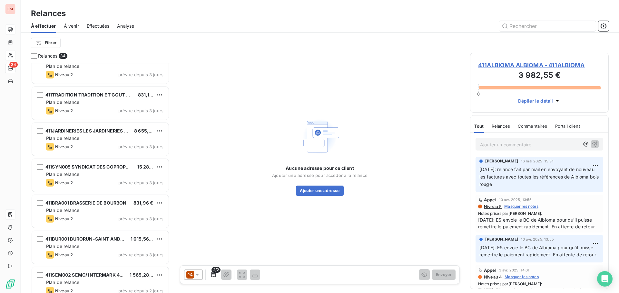
scroll to position [997, 0]
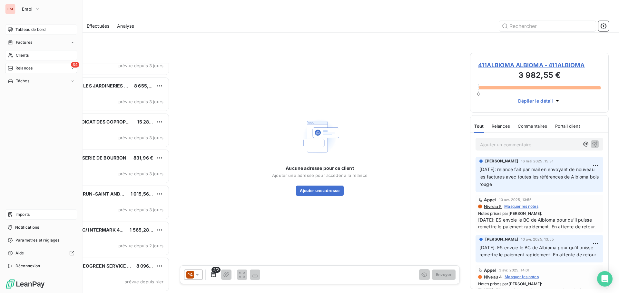
click at [19, 28] on span "Tableau de bord" at bounding box center [30, 30] width 30 height 6
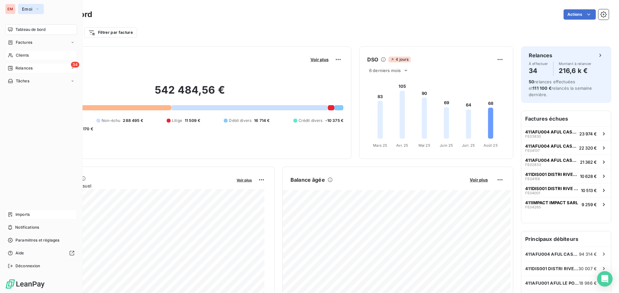
click at [23, 6] on button "Emoi" at bounding box center [31, 9] width 26 height 10
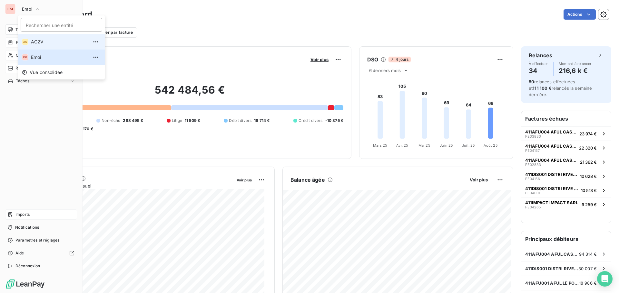
click at [29, 44] on li "AC AC2V" at bounding box center [61, 41] width 87 height 15
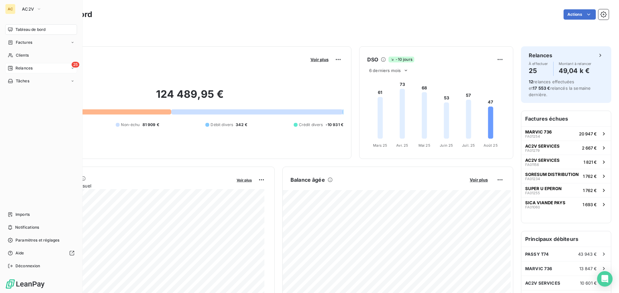
click at [16, 69] on span "Relances" at bounding box center [23, 68] width 17 height 6
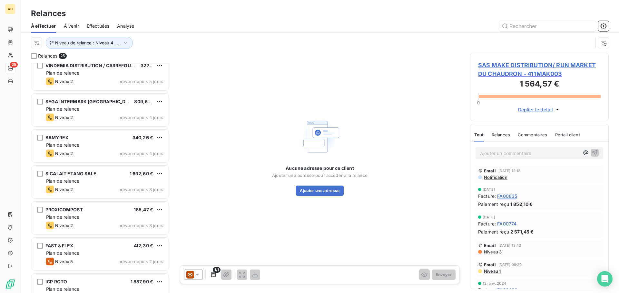
scroll to position [672, 0]
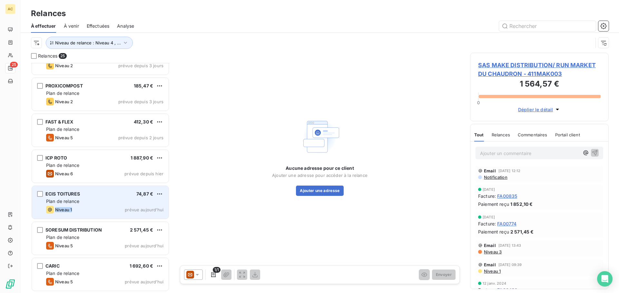
click at [90, 205] on div "ECIS TOITURES 74,87 € Plan de relance Niveau 1 prévue [DATE]" at bounding box center [100, 202] width 137 height 33
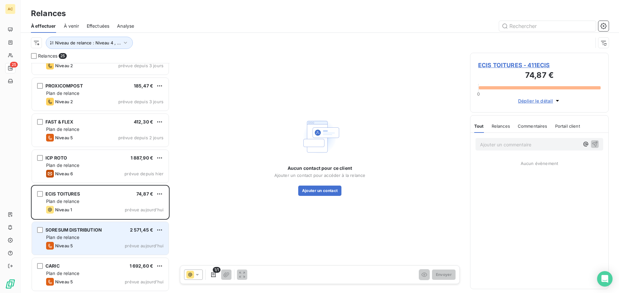
click at [74, 232] on span "SORESUM DISTRIBUTION" at bounding box center [73, 229] width 56 height 5
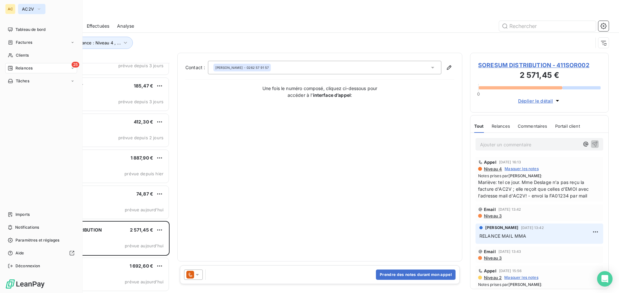
click at [23, 10] on span "AC2V" at bounding box center [28, 8] width 12 height 5
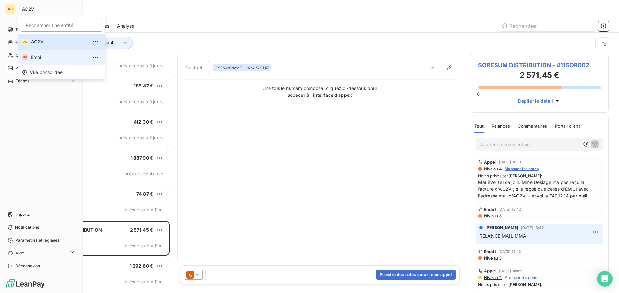
click at [33, 54] on span "Emoi" at bounding box center [59, 57] width 57 height 6
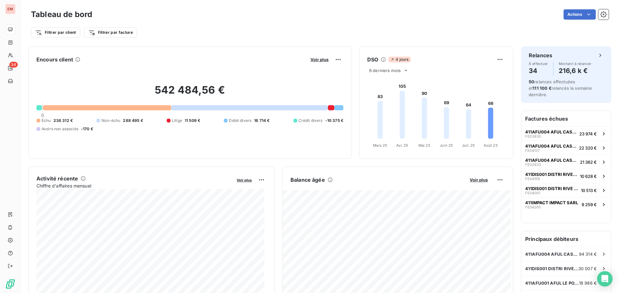
click at [109, 145] on div "542 484,56 € 0 Échu 236 312 € Non-échu 288 495 € Litige 11 509 € Débit divers 1…" at bounding box center [189, 108] width 307 height 86
